Goal: Information Seeking & Learning: Check status

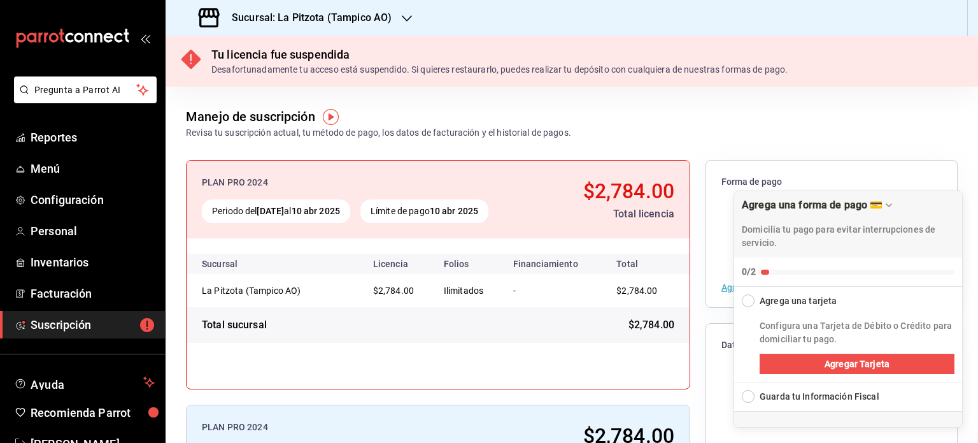
click at [395, 16] on div "Sucursal: La Pitzota (Tampico AO)" at bounding box center [296, 18] width 241 height 36
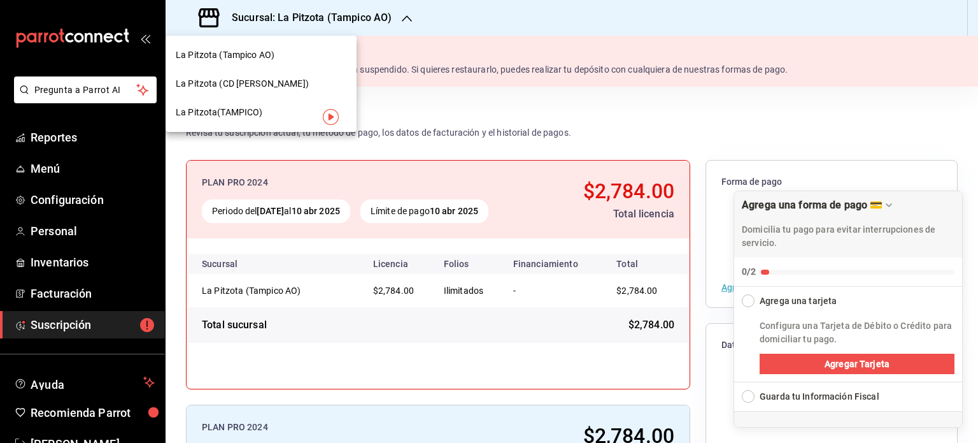
click at [73, 135] on div at bounding box center [489, 221] width 978 height 443
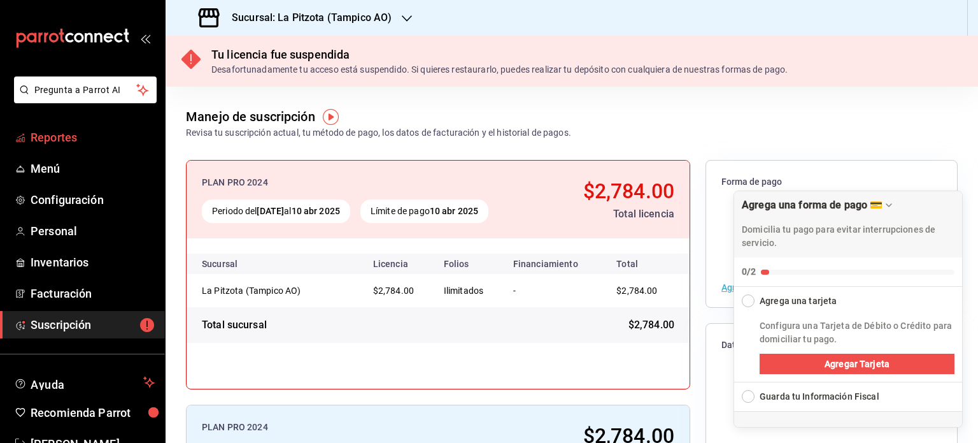
click at [61, 136] on span "Reportes" at bounding box center [93, 137] width 124 height 17
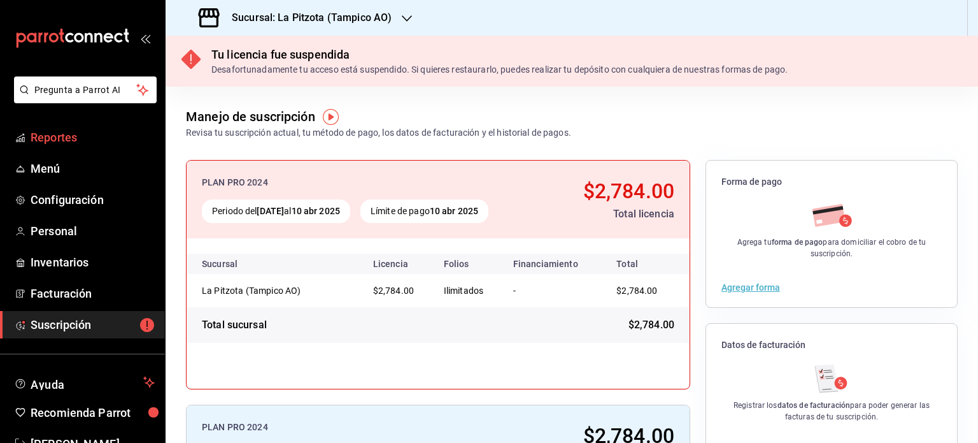
click at [78, 138] on span "Reportes" at bounding box center [93, 137] width 124 height 17
click at [387, 15] on h3 "Sucursal: La Pitzota (Tampico AO)" at bounding box center [307, 17] width 170 height 15
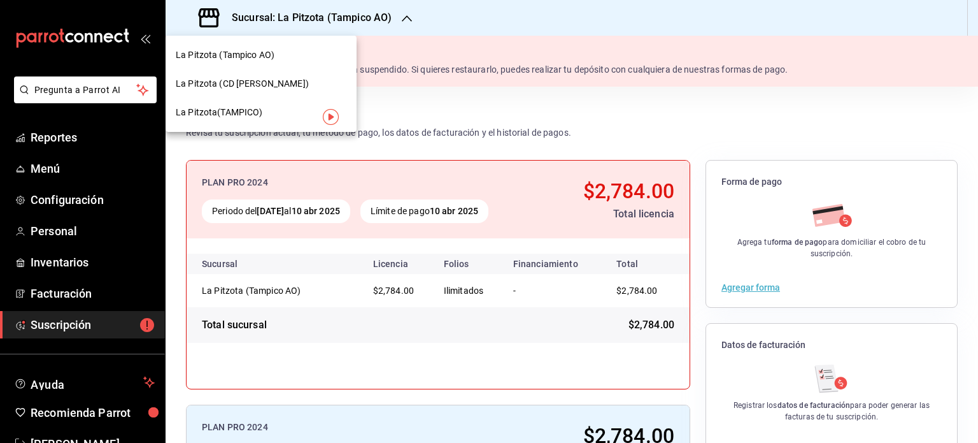
click at [486, 28] on div at bounding box center [489, 221] width 978 height 443
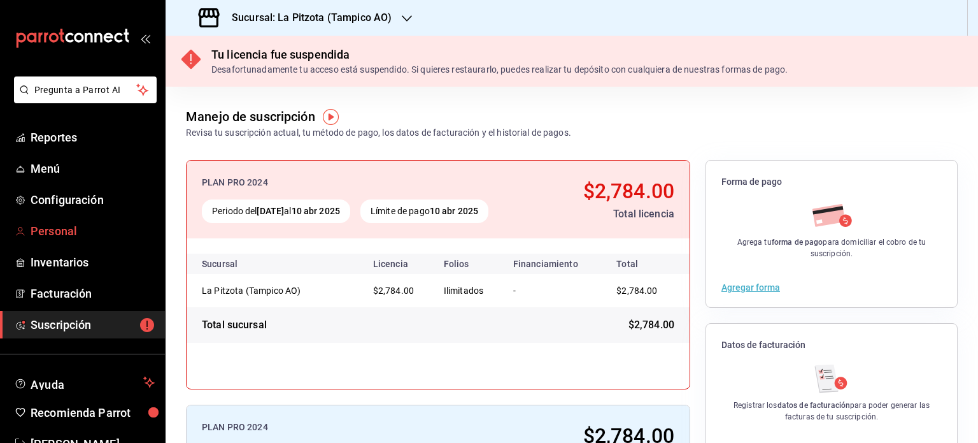
scroll to position [38, 0]
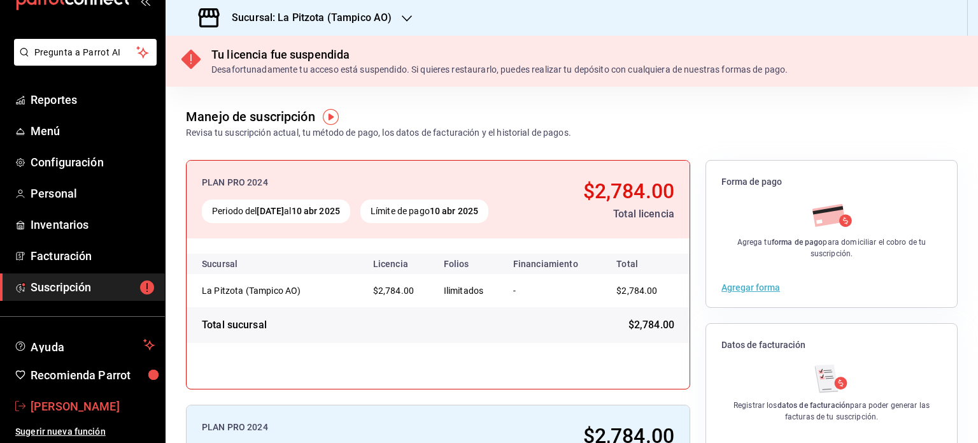
click at [94, 401] on span "[PERSON_NAME]" at bounding box center [93, 406] width 124 height 17
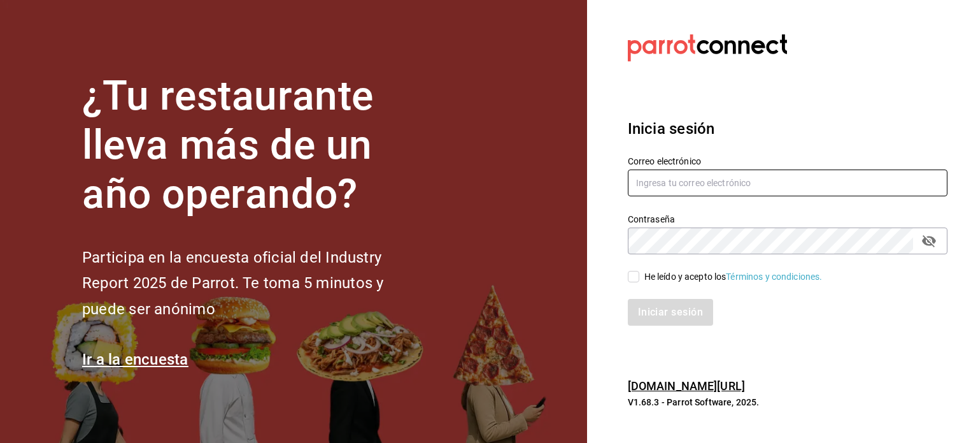
click at [685, 188] on input "text" at bounding box center [788, 182] width 320 height 27
type input "[EMAIL_ADDRESS][DOMAIN_NAME]"
click at [629, 270] on label "He leído y acepto los Términos y condiciones." at bounding box center [725, 276] width 195 height 13
click at [629, 271] on input "He leído y acepto los Términos y condiciones." at bounding box center [633, 276] width 11 height 11
checkbox input "true"
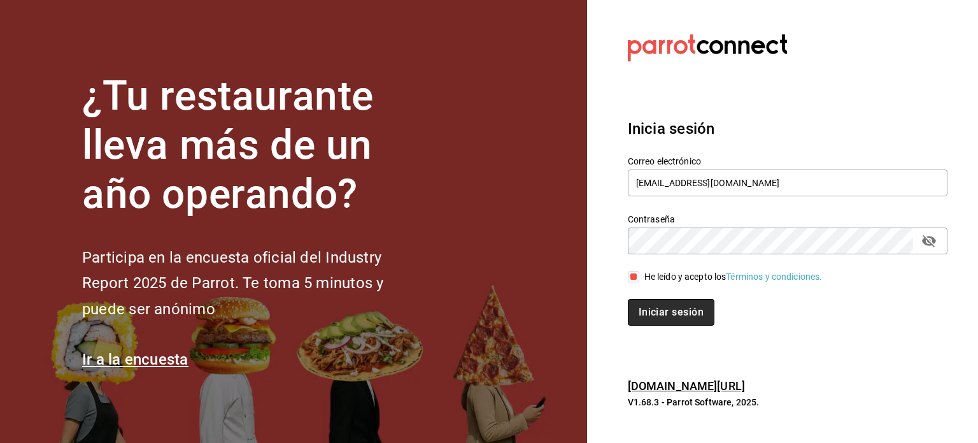
click at [665, 305] on button "Iniciar sesión" at bounding box center [671, 312] width 87 height 27
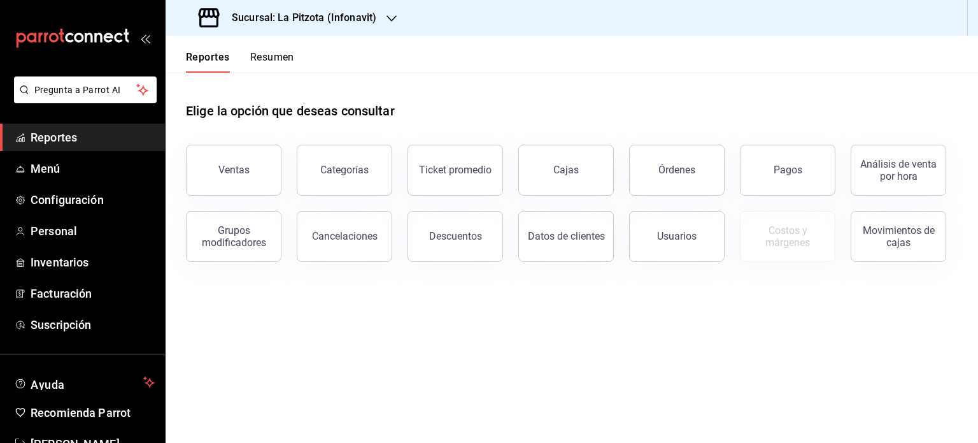
click at [266, 55] on button "Resumen" at bounding box center [272, 62] width 44 height 22
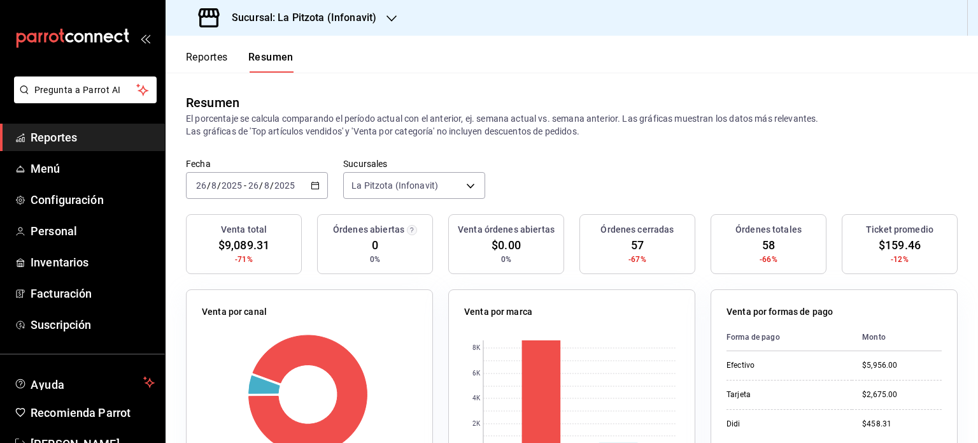
click at [261, 190] on span "/" at bounding box center [261, 185] width 4 height 10
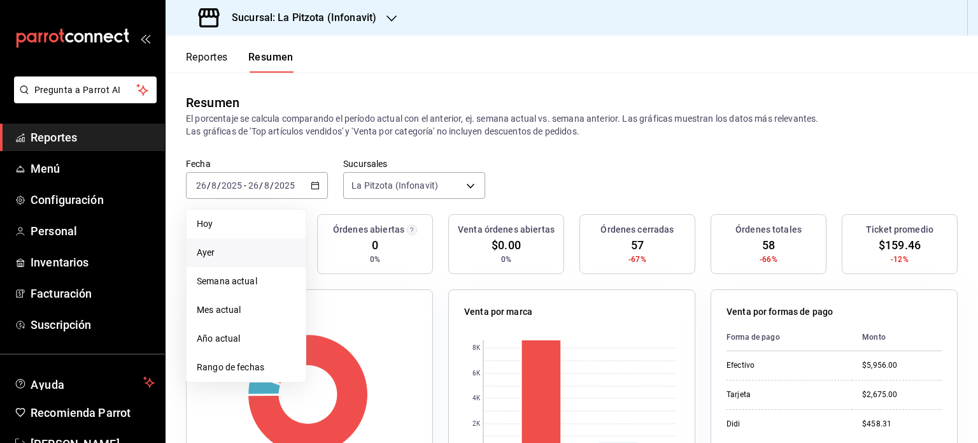
click at [211, 248] on span "Ayer" at bounding box center [246, 252] width 99 height 13
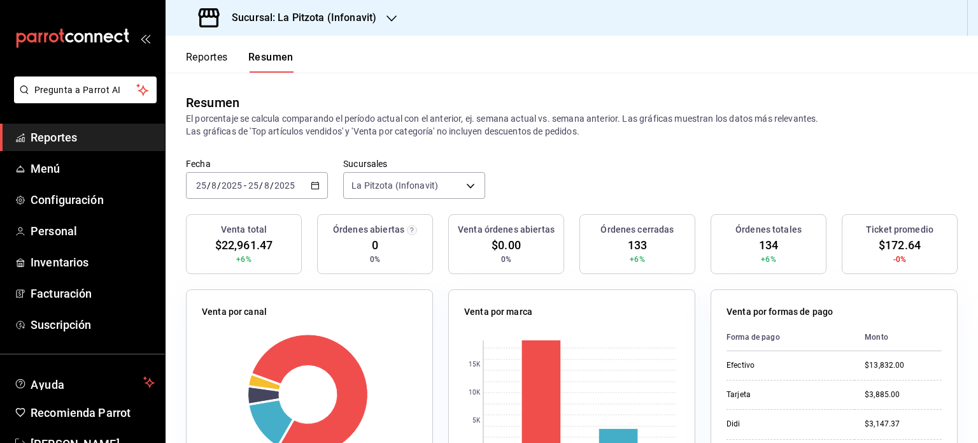
click at [313, 188] on icon "button" at bounding box center [315, 185] width 9 height 9
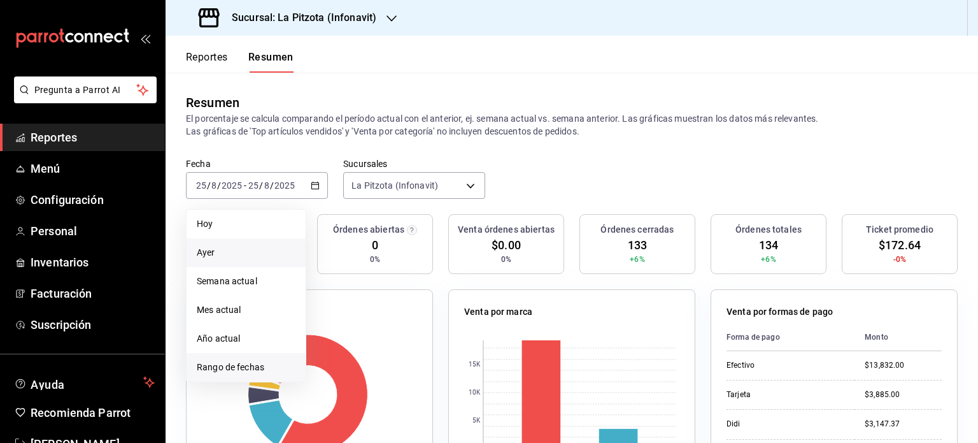
click at [242, 359] on li "Rango de fechas" at bounding box center [246, 367] width 119 height 29
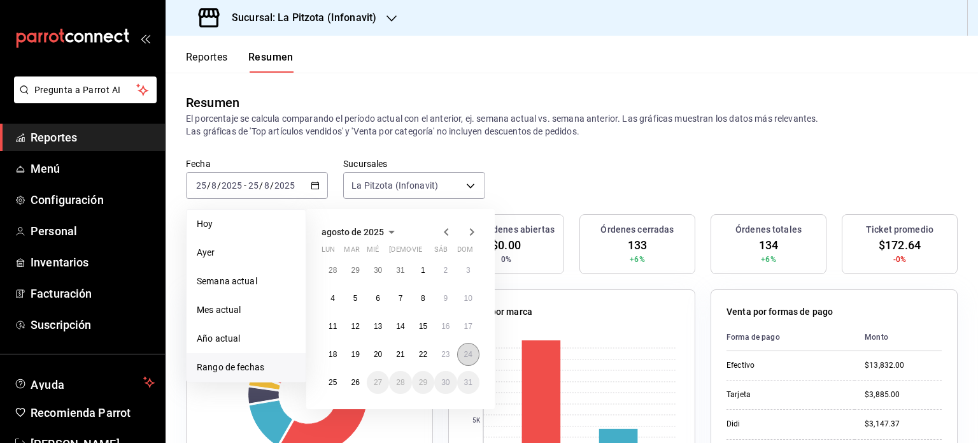
click at [469, 351] on abbr "24" at bounding box center [468, 354] width 8 height 9
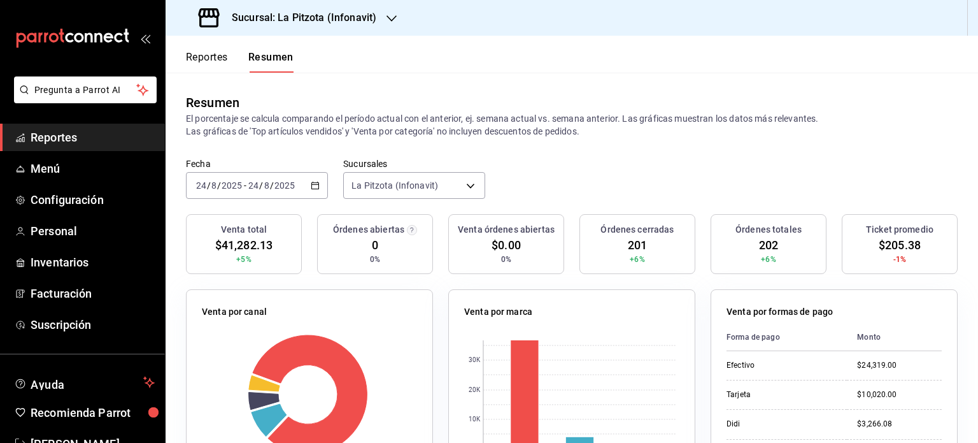
click at [319, 187] on div "2025-08-24 24 / 8 / 2025 - 2025-08-24 24 / 8 / 2025" at bounding box center [257, 185] width 142 height 27
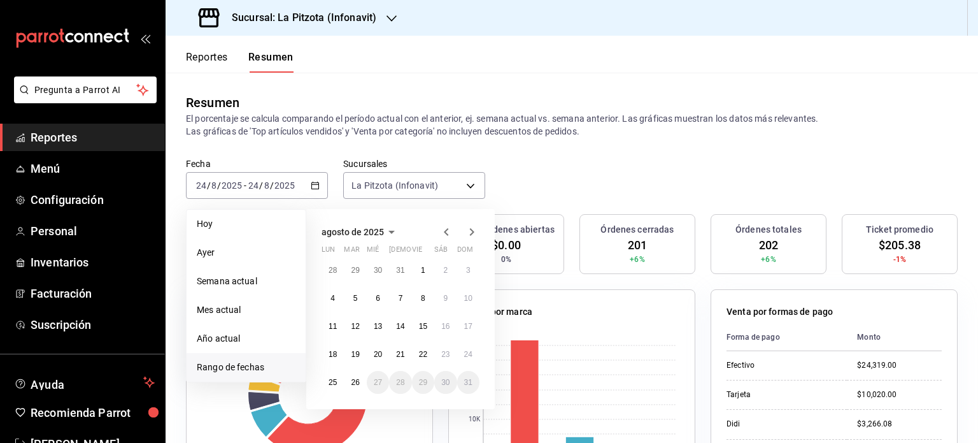
click at [216, 53] on button "Reportes" at bounding box center [207, 62] width 42 height 22
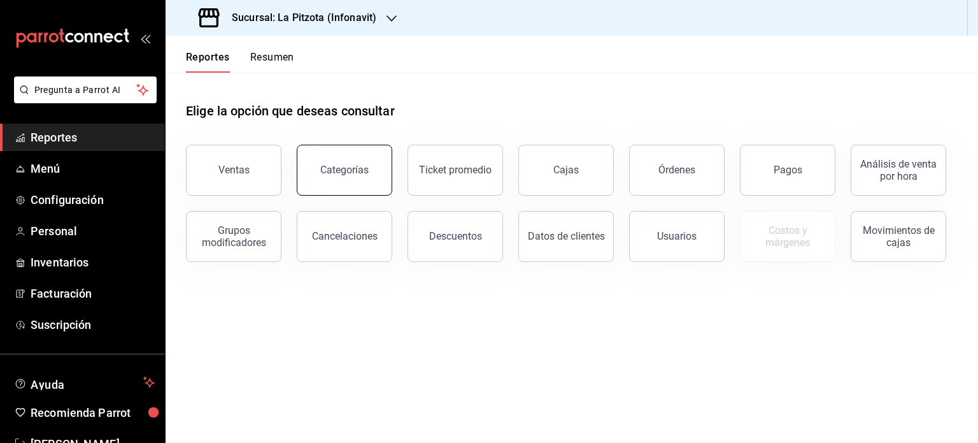
click at [341, 160] on button "Categorías" at bounding box center [345, 170] width 96 height 51
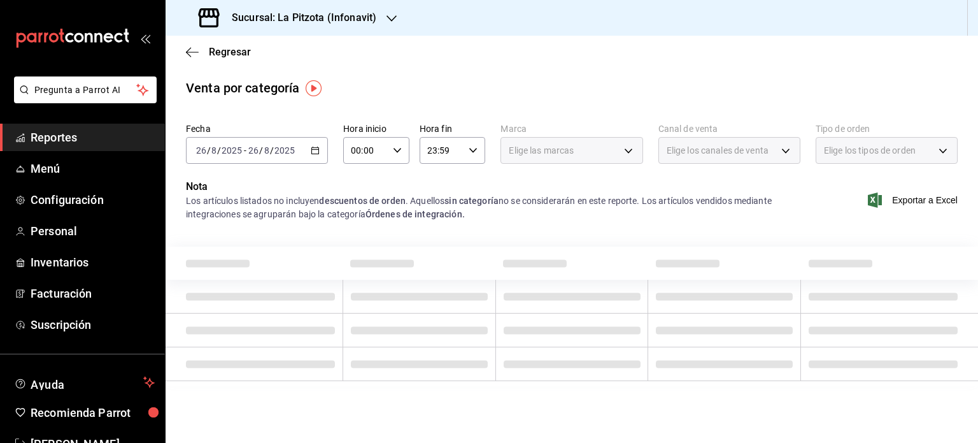
click at [313, 152] on icon "button" at bounding box center [315, 150] width 9 height 9
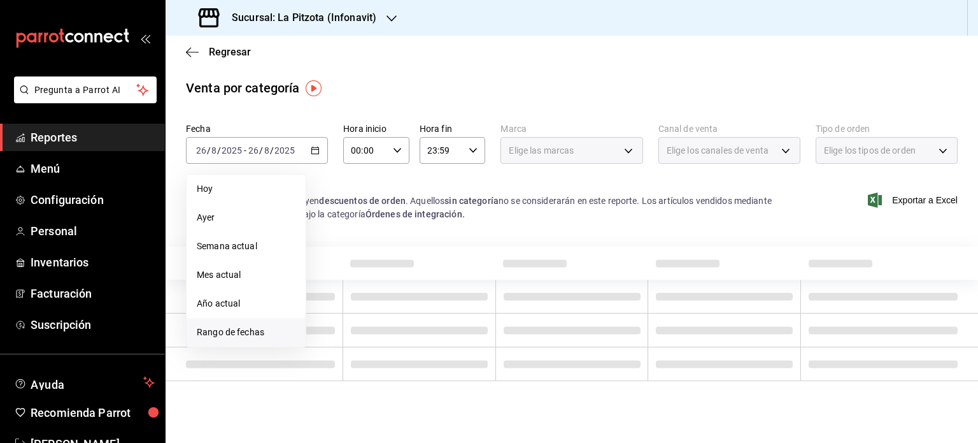
click at [243, 329] on span "Rango de fechas" at bounding box center [246, 332] width 99 height 13
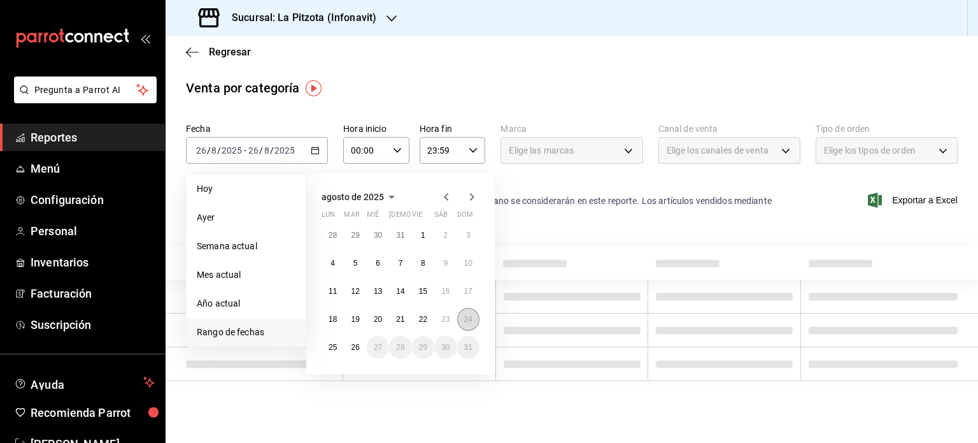
click at [473, 321] on button "24" at bounding box center [468, 319] width 22 height 23
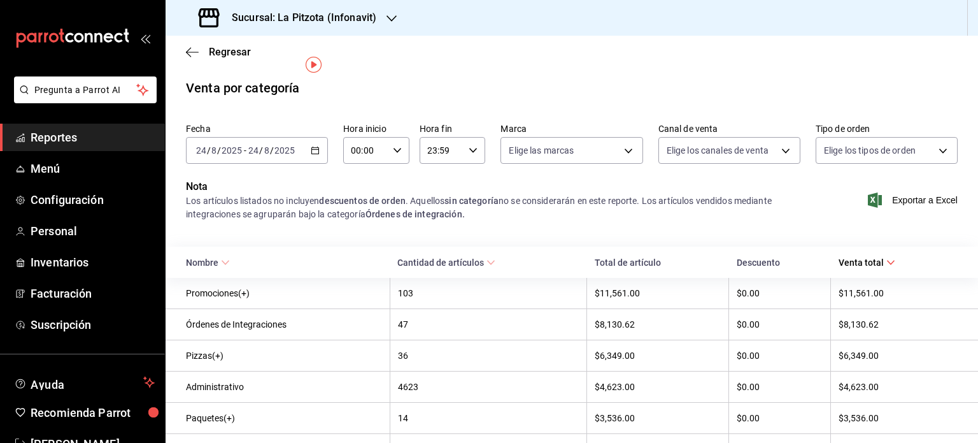
scroll to position [23, 0]
